Goal: Information Seeking & Learning: Learn about a topic

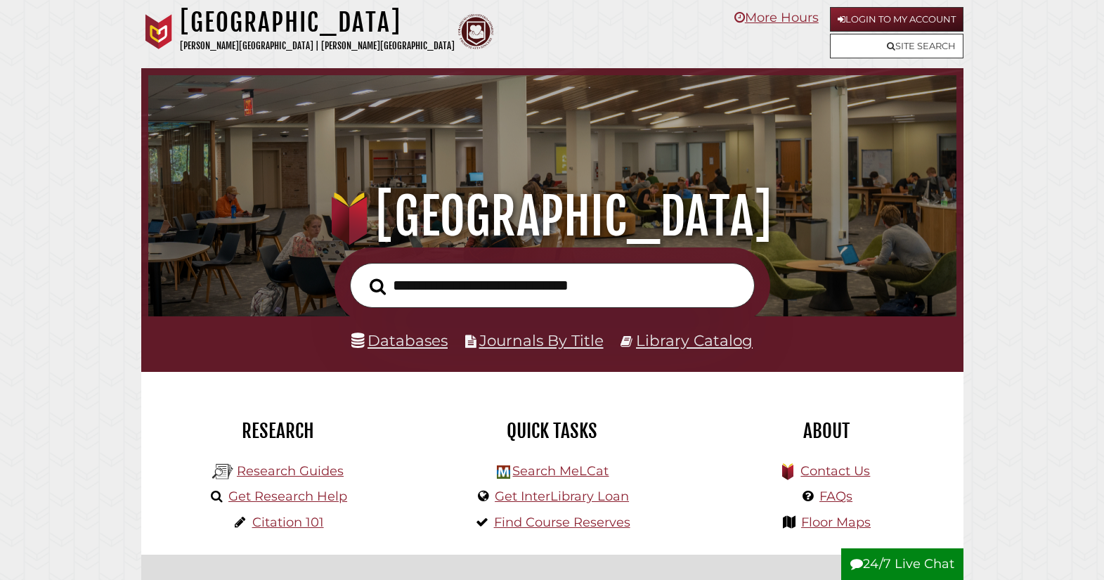
scroll to position [267, 801]
click at [423, 336] on link "Databases" at bounding box center [399, 340] width 96 height 18
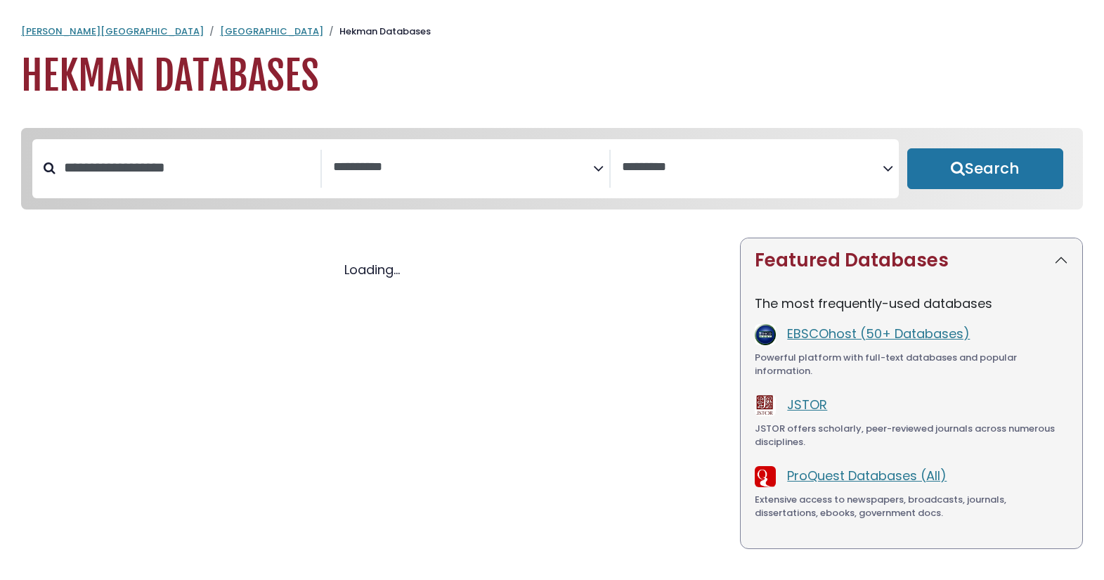
select select "Database Subject Filter"
select select "Database Vendors Filter"
select select "Database Subject Filter"
select select "Database Vendors Filter"
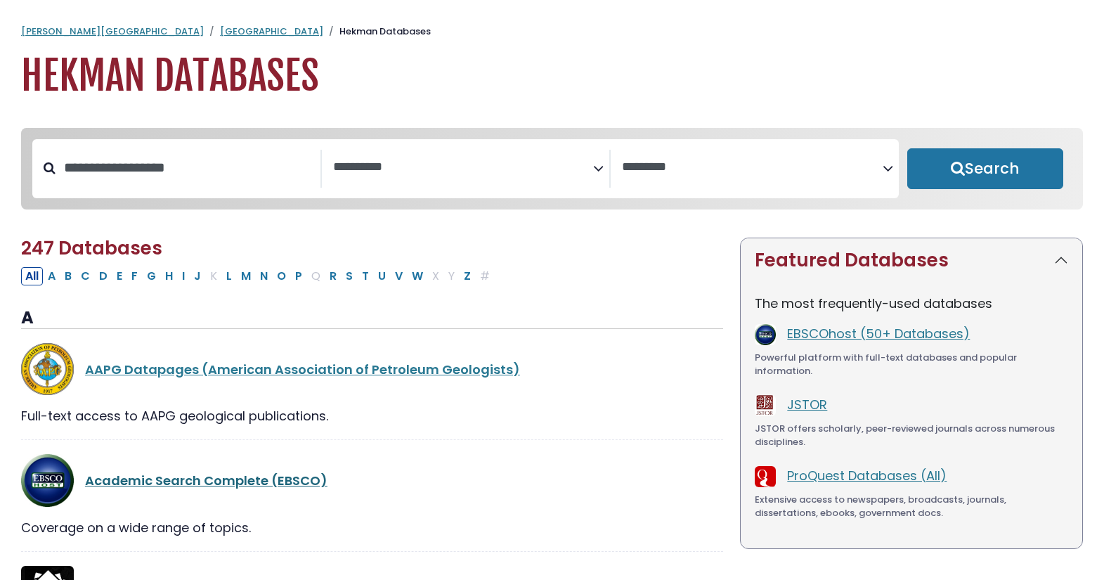
click at [156, 483] on link "Academic Search Complete (EBSCO)" at bounding box center [206, 480] width 242 height 18
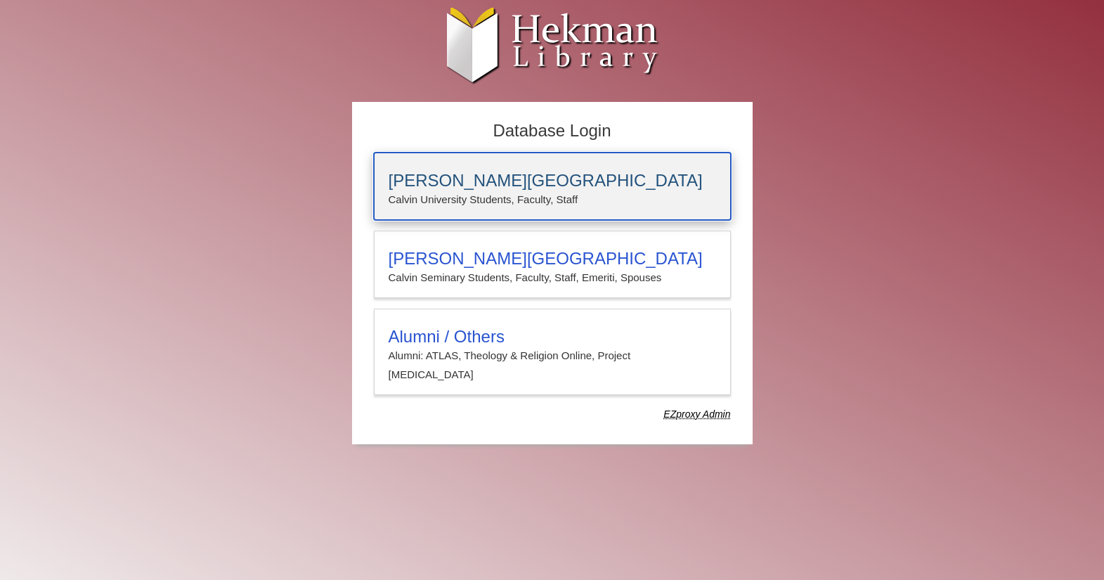
click at [475, 172] on h3 "[PERSON_NAME][GEOGRAPHIC_DATA]" at bounding box center [551, 181] width 327 height 20
